Goal: Manage account settings

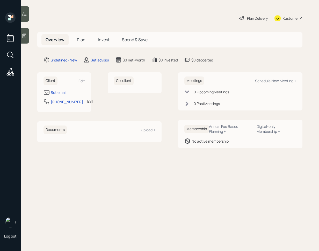
click at [83, 82] on div "Edit" at bounding box center [81, 80] width 6 height 5
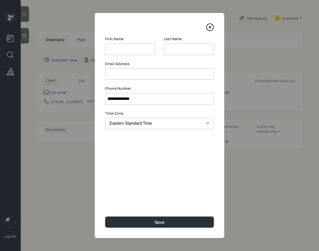
click at [128, 47] on input at bounding box center [130, 48] width 50 height 11
type input "[PERSON_NAME]"
type input "C"
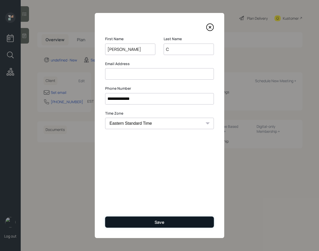
click at [168, 219] on button "Save" at bounding box center [159, 221] width 109 height 11
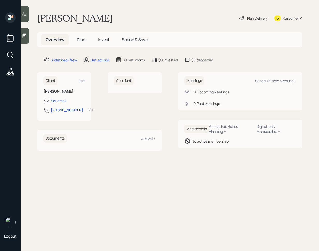
click at [83, 80] on div "Edit" at bounding box center [81, 80] width 6 height 5
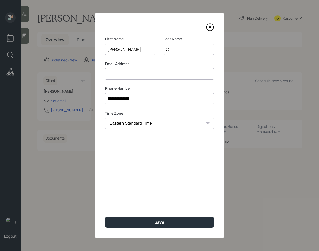
click at [177, 77] on input at bounding box center [159, 73] width 109 height 11
click at [183, 74] on input at bounding box center [159, 73] width 109 height 11
click at [174, 73] on input at bounding box center [159, 73] width 109 height 11
click at [189, 84] on div "**********" at bounding box center [159, 125] width 129 height 225
click at [175, 78] on input at bounding box center [159, 73] width 109 height 11
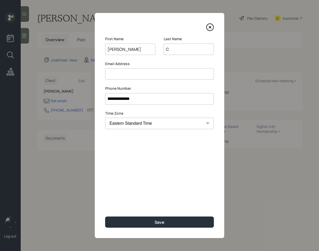
click at [147, 75] on input at bounding box center [159, 73] width 109 height 11
click at [131, 62] on label "Email Address" at bounding box center [159, 63] width 109 height 5
click at [130, 71] on input at bounding box center [159, 73] width 109 height 11
click at [160, 73] on input at bounding box center [159, 73] width 109 height 11
click at [172, 75] on input at bounding box center [159, 73] width 109 height 11
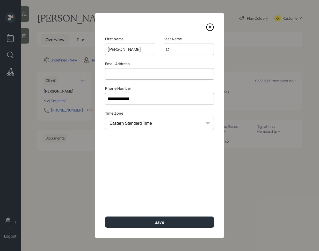
click at [172, 63] on label "Email Address" at bounding box center [159, 63] width 109 height 5
click at [167, 72] on input at bounding box center [159, 73] width 109 height 11
click at [138, 64] on label "Email Address" at bounding box center [159, 63] width 109 height 5
click at [136, 69] on input at bounding box center [159, 73] width 109 height 11
click at [138, 72] on input at bounding box center [159, 73] width 109 height 11
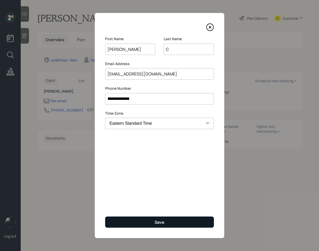
type input "[EMAIL_ADDRESS][DOMAIN_NAME]"
click at [151, 218] on button "Save" at bounding box center [159, 221] width 109 height 11
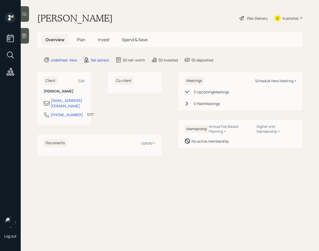
click at [283, 81] on div "Schedule New Meeting +" at bounding box center [275, 80] width 41 height 5
select select "round-[PERSON_NAME]"
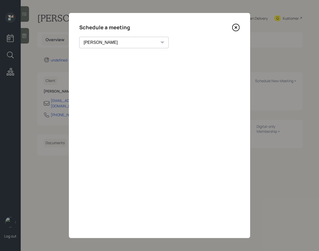
click at [233, 25] on icon at bounding box center [235, 27] width 7 height 7
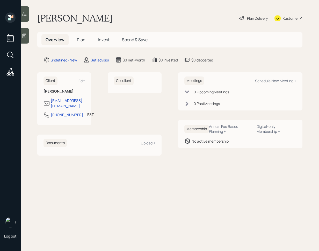
click at [27, 34] on div at bounding box center [25, 36] width 8 height 16
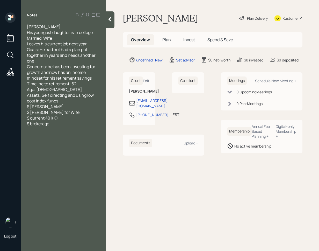
click at [112, 19] on icon at bounding box center [109, 19] width 5 height 5
